Goal: Find contact information: Obtain details needed to contact an individual or organization

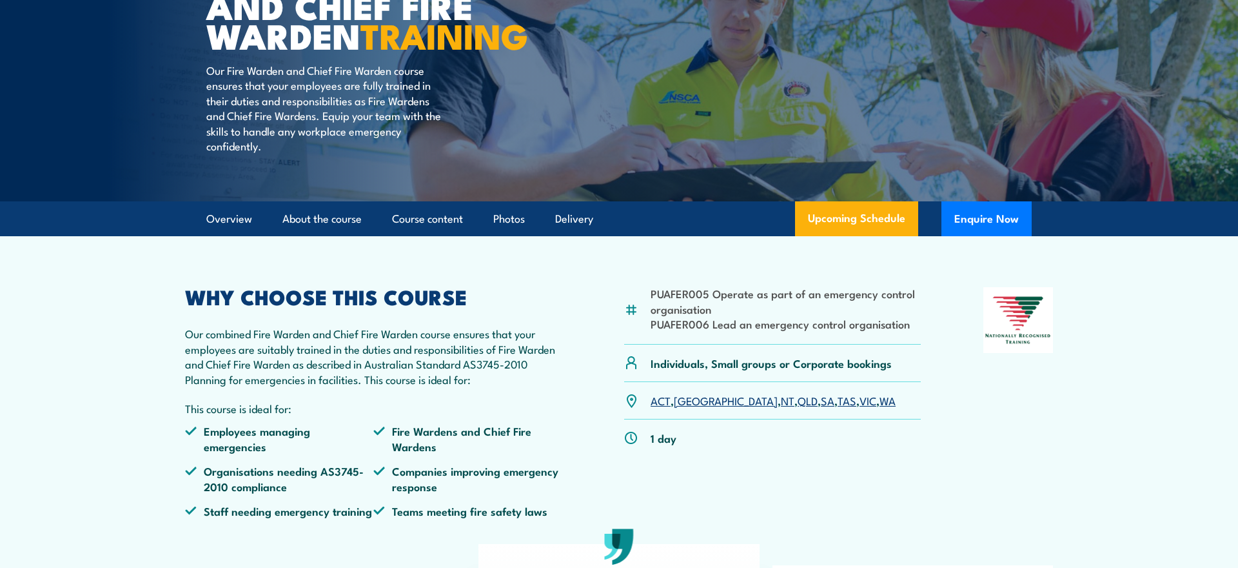
scroll to position [180, 0]
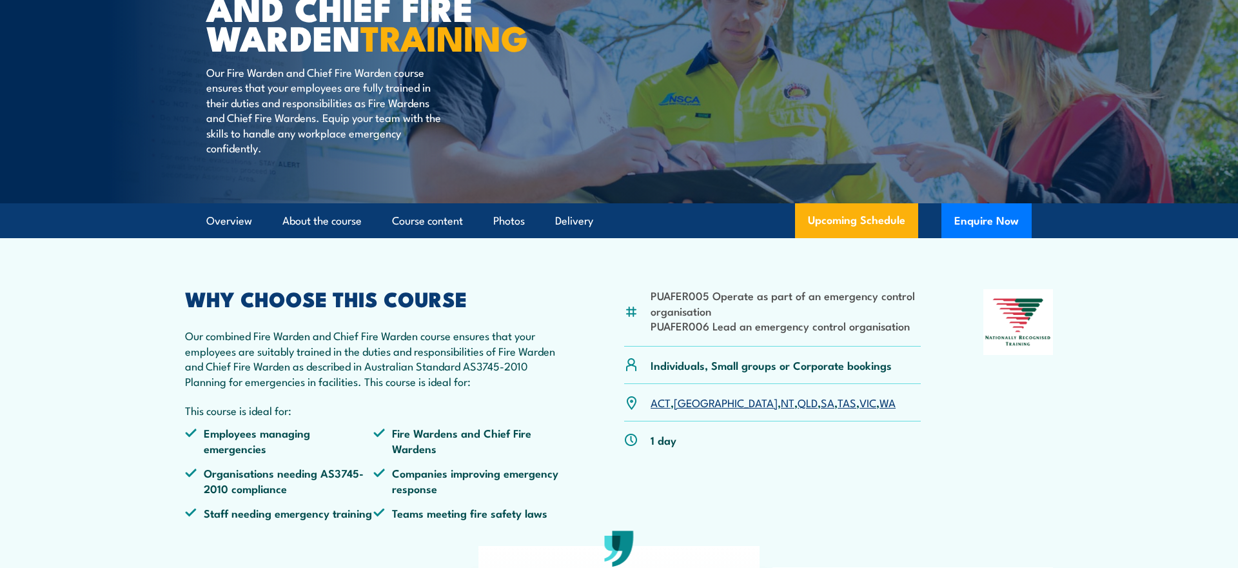
click at [689, 410] on link "[GEOGRAPHIC_DATA]" at bounding box center [726, 401] width 104 height 15
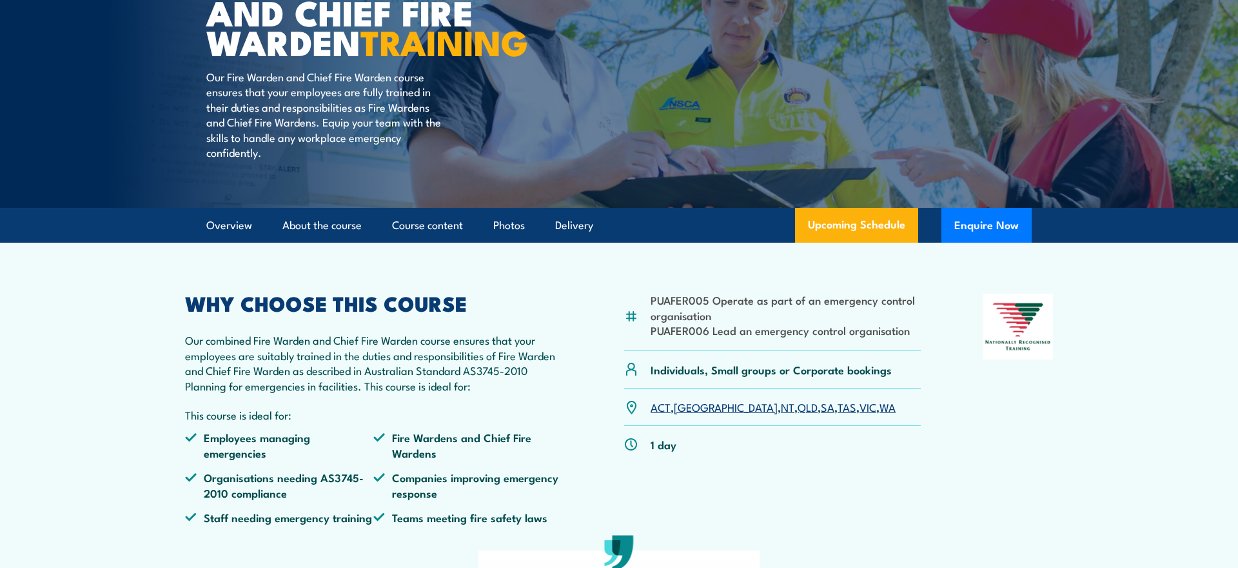
click at [689, 414] on link "[GEOGRAPHIC_DATA]" at bounding box center [726, 406] width 104 height 15
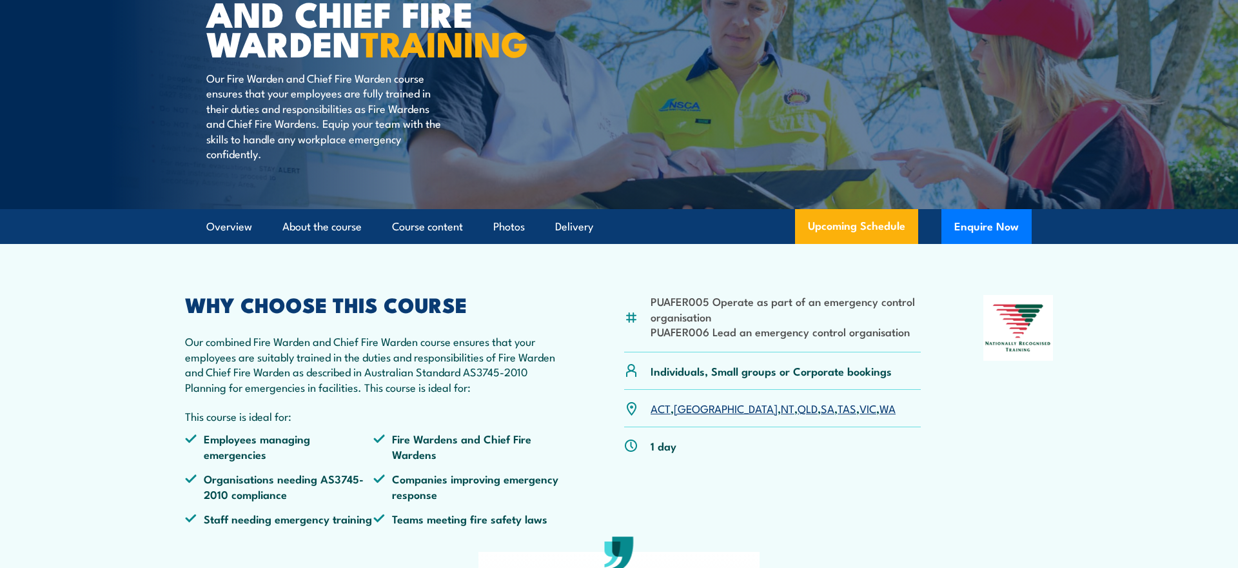
click at [685, 415] on link "[GEOGRAPHIC_DATA]" at bounding box center [726, 407] width 104 height 15
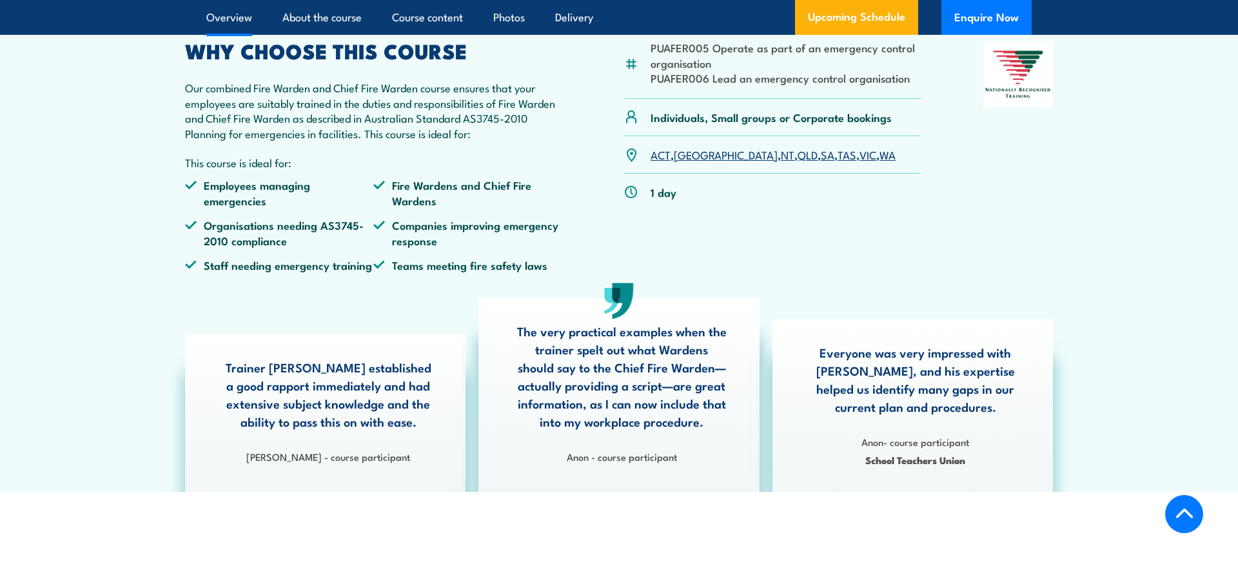
scroll to position [429, 0]
click at [686, 161] on link "[GEOGRAPHIC_DATA]" at bounding box center [726, 152] width 104 height 15
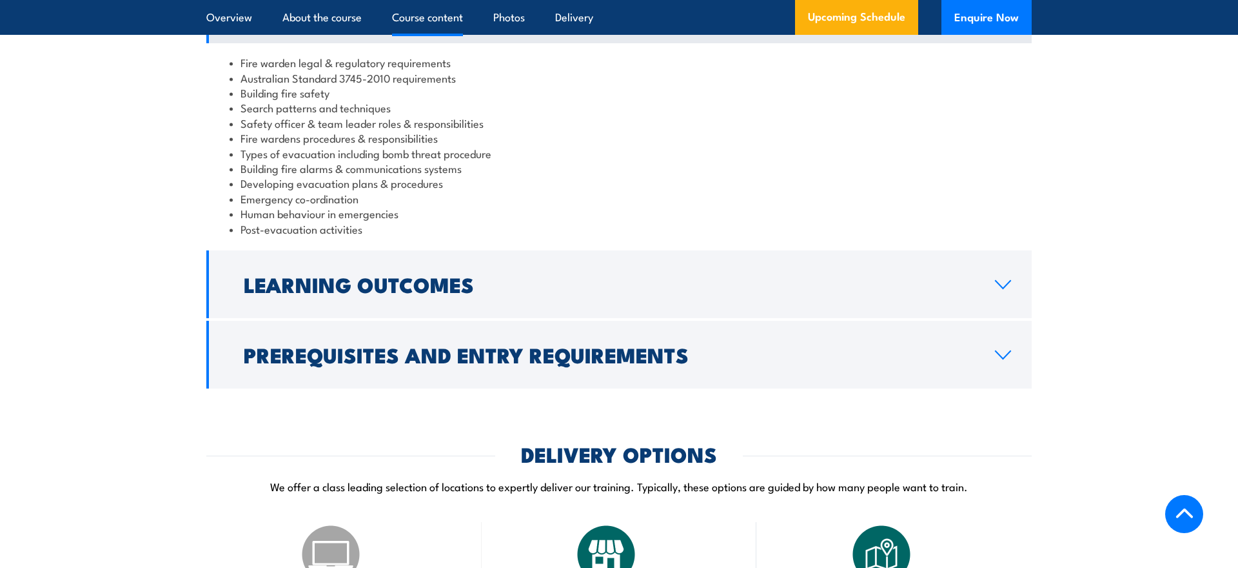
scroll to position [1329, 0]
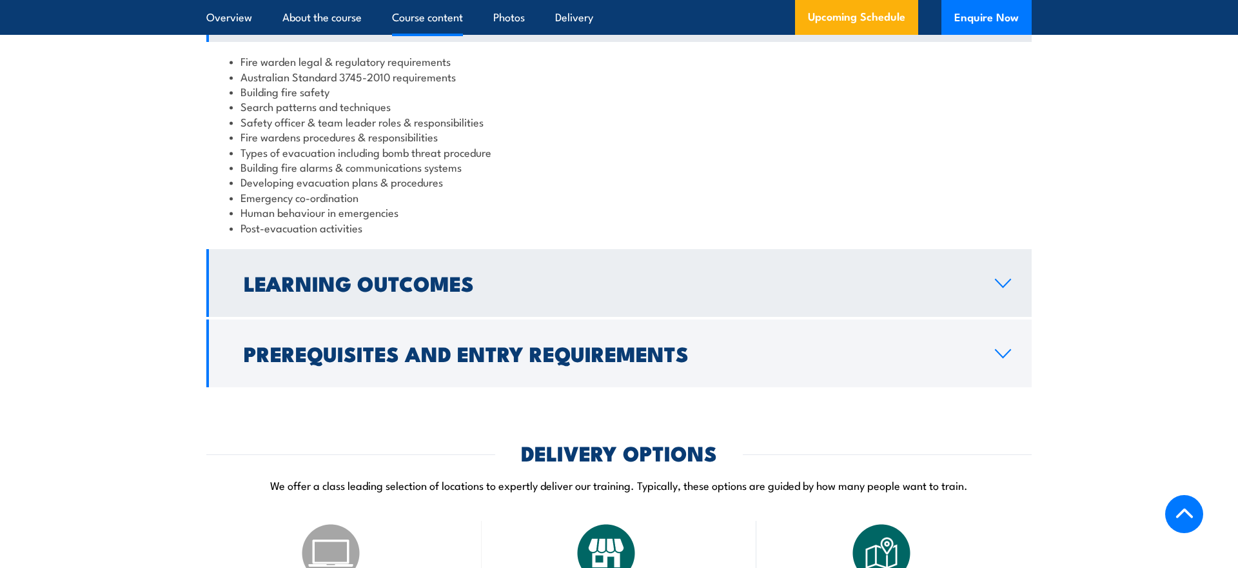
click at [1005, 288] on icon at bounding box center [1002, 283] width 17 height 10
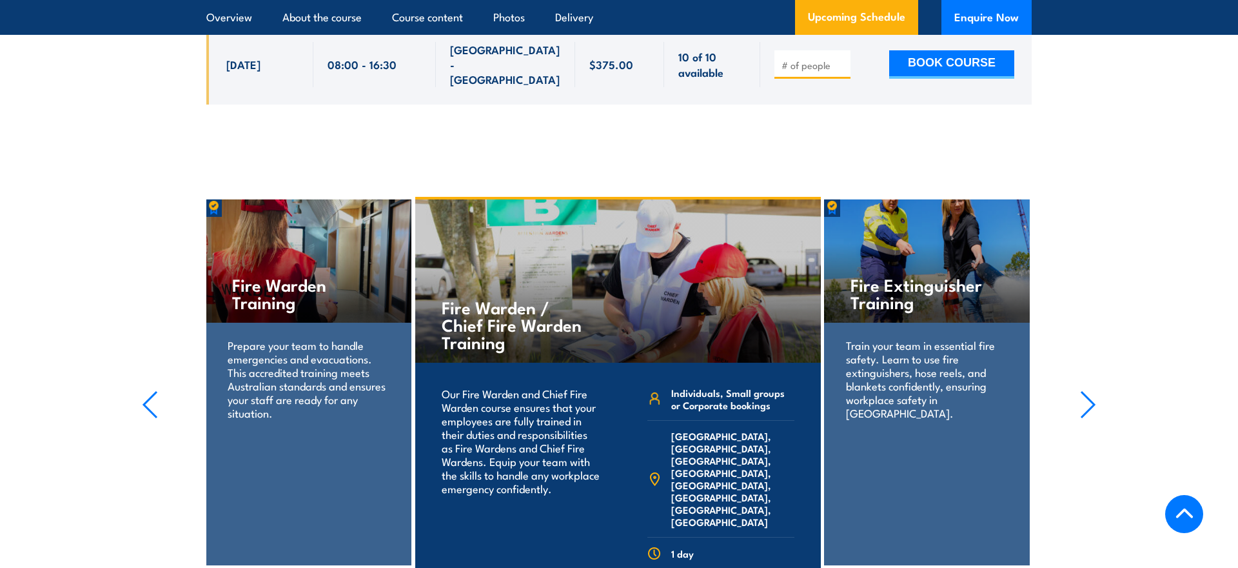
scroll to position [2885, 0]
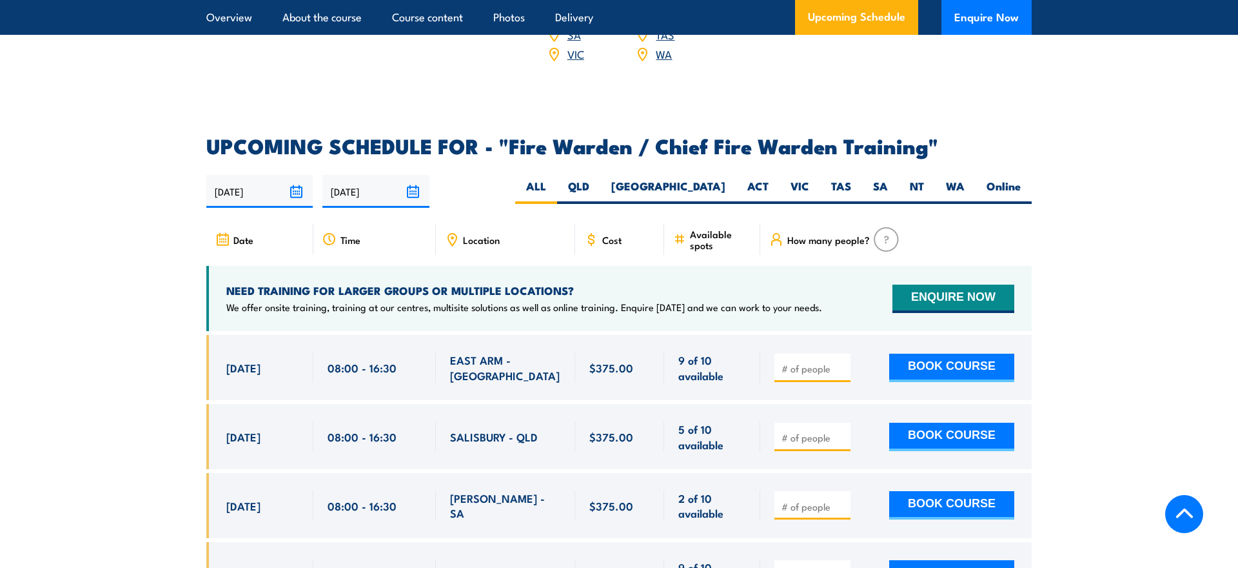
scroll to position [2156, 0]
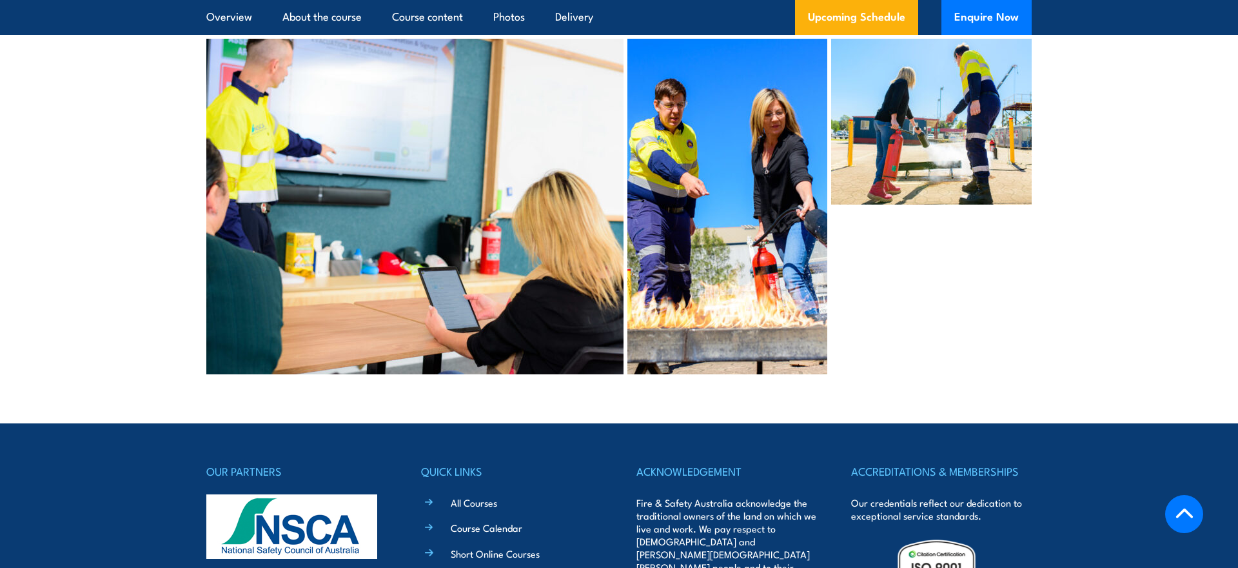
scroll to position [6107, 0]
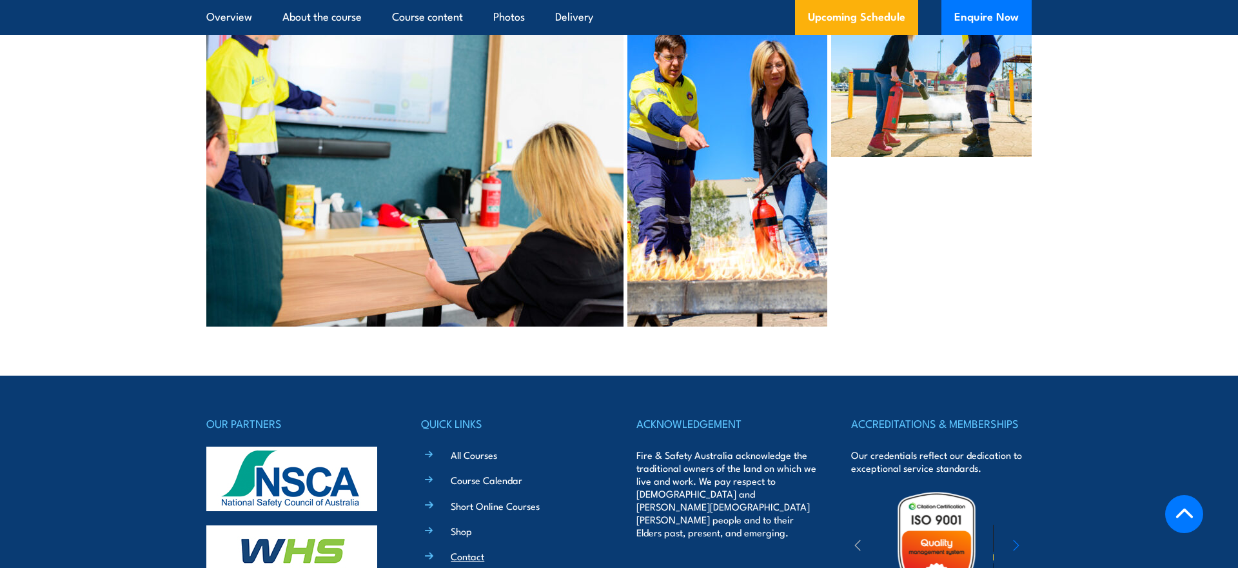
click at [468, 549] on link "Contact" at bounding box center [468, 556] width 34 height 14
